Goal: Navigation & Orientation: Find specific page/section

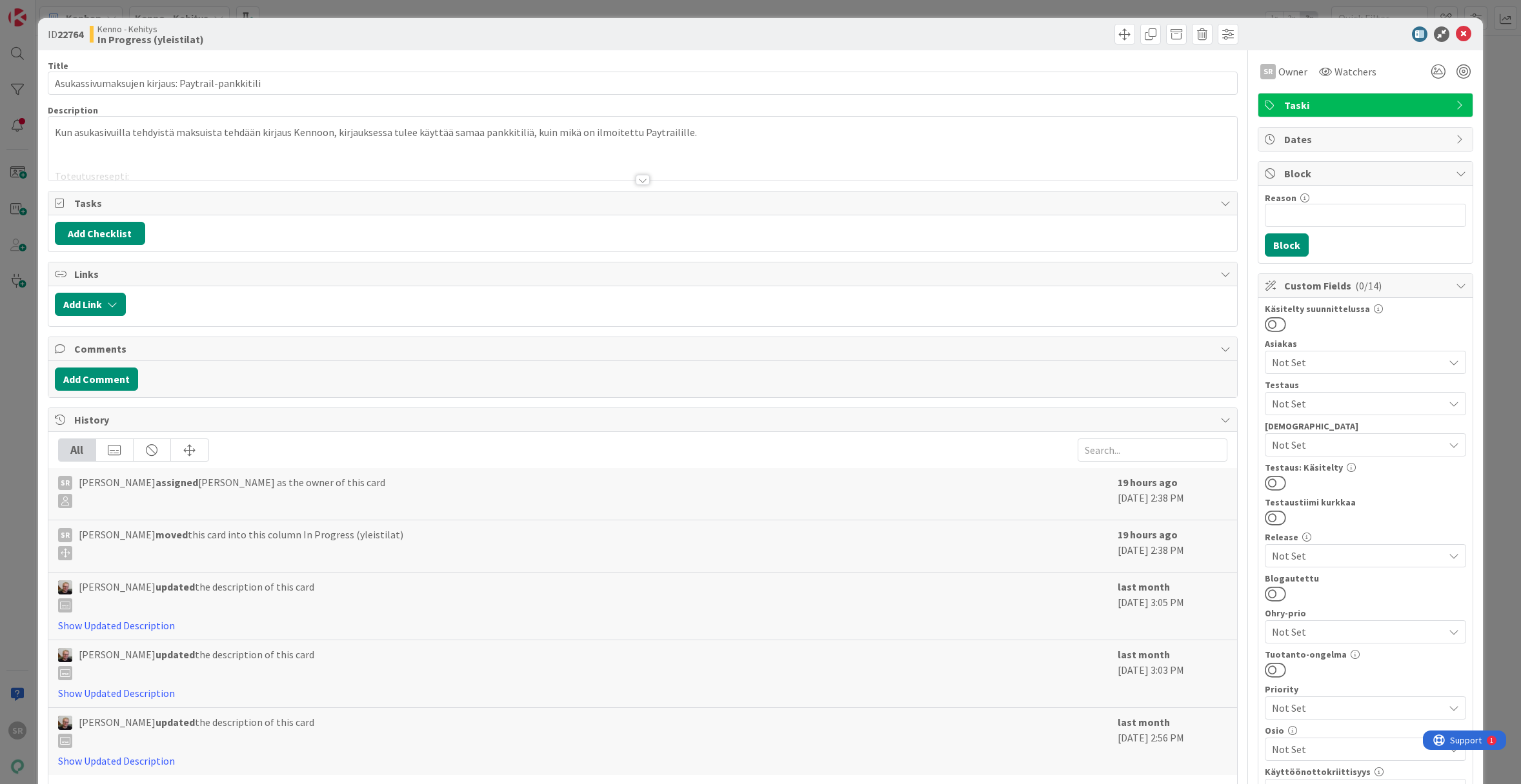
click at [640, 179] on div at bounding box center [642, 180] width 14 height 11
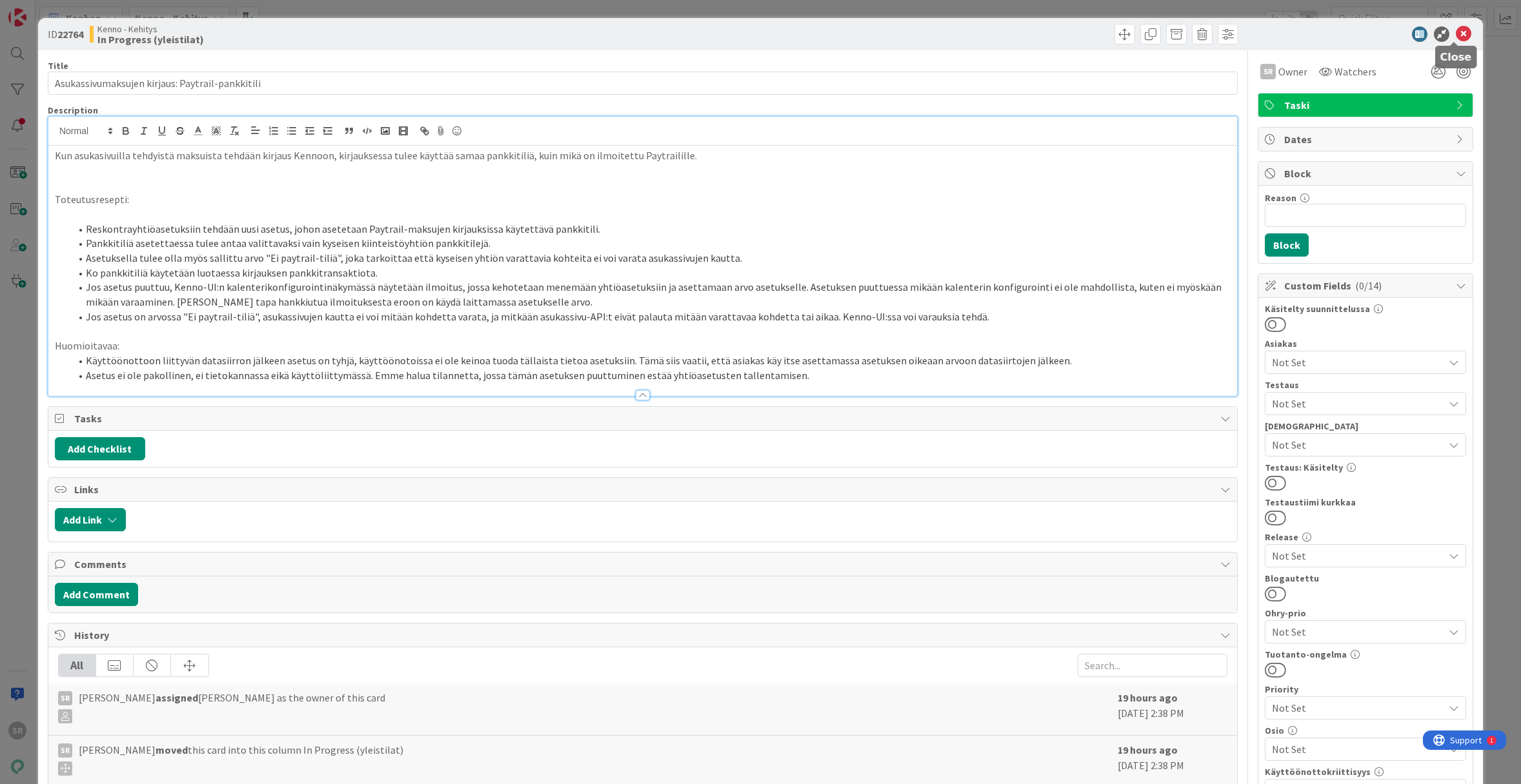
click at [1455, 28] on icon at bounding box center [1463, 34] width 16 height 16
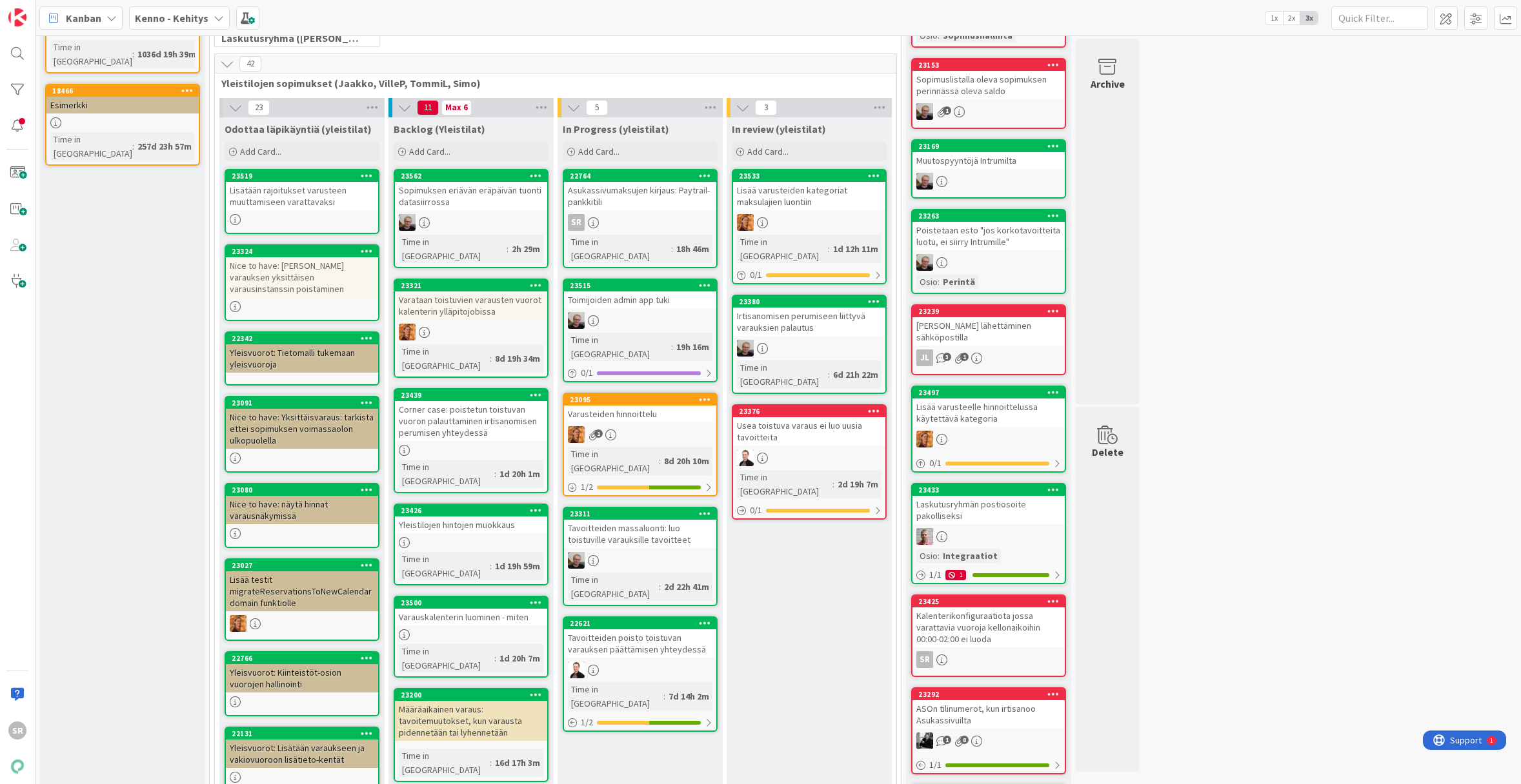
click at [647, 630] on div "Tavoitteiden poisto toistuvan varauksen päättämisen yhteydessä" at bounding box center [640, 644] width 152 height 28
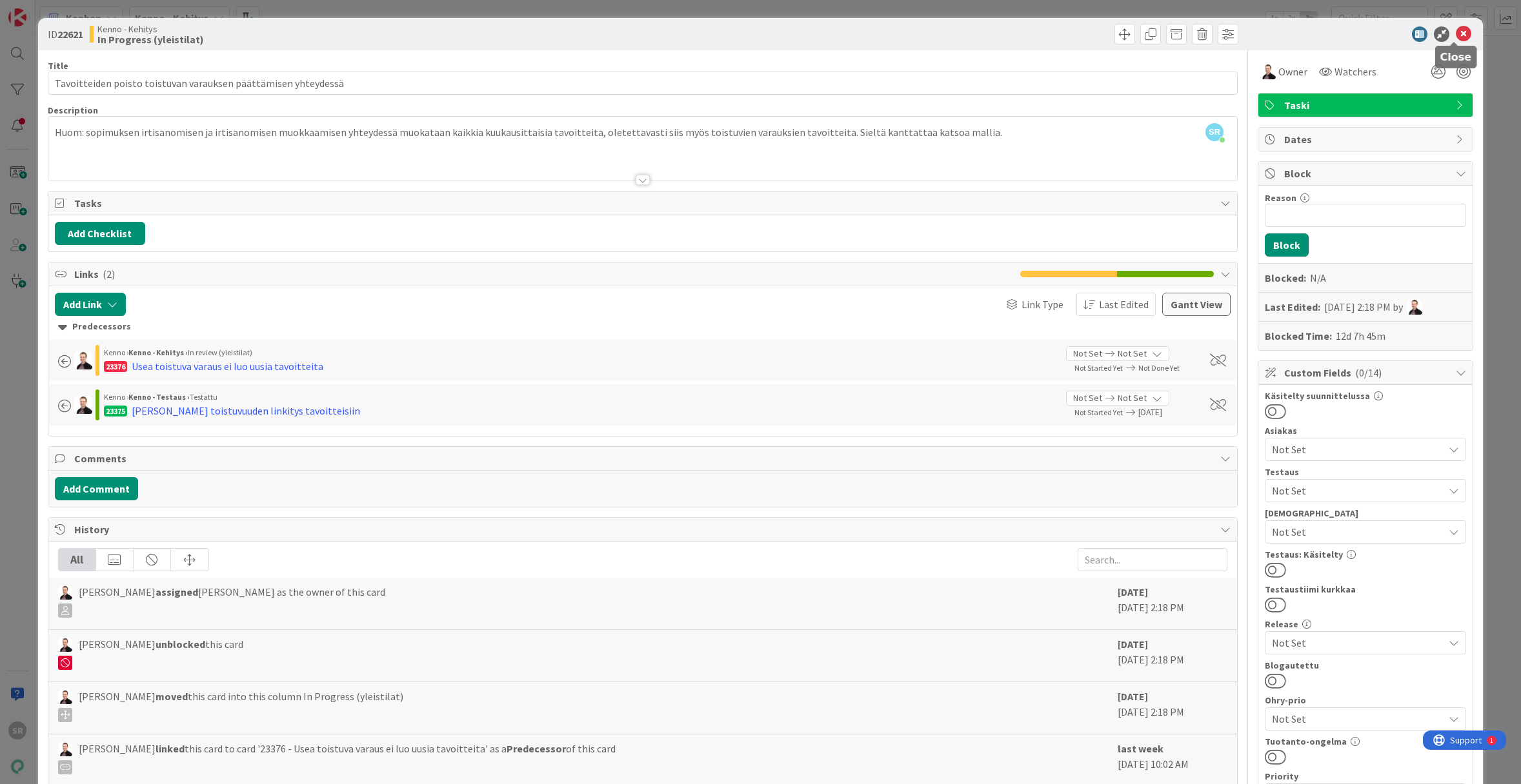
click at [1456, 34] on icon at bounding box center [1463, 34] width 16 height 16
